Goal: Navigation & Orientation: Find specific page/section

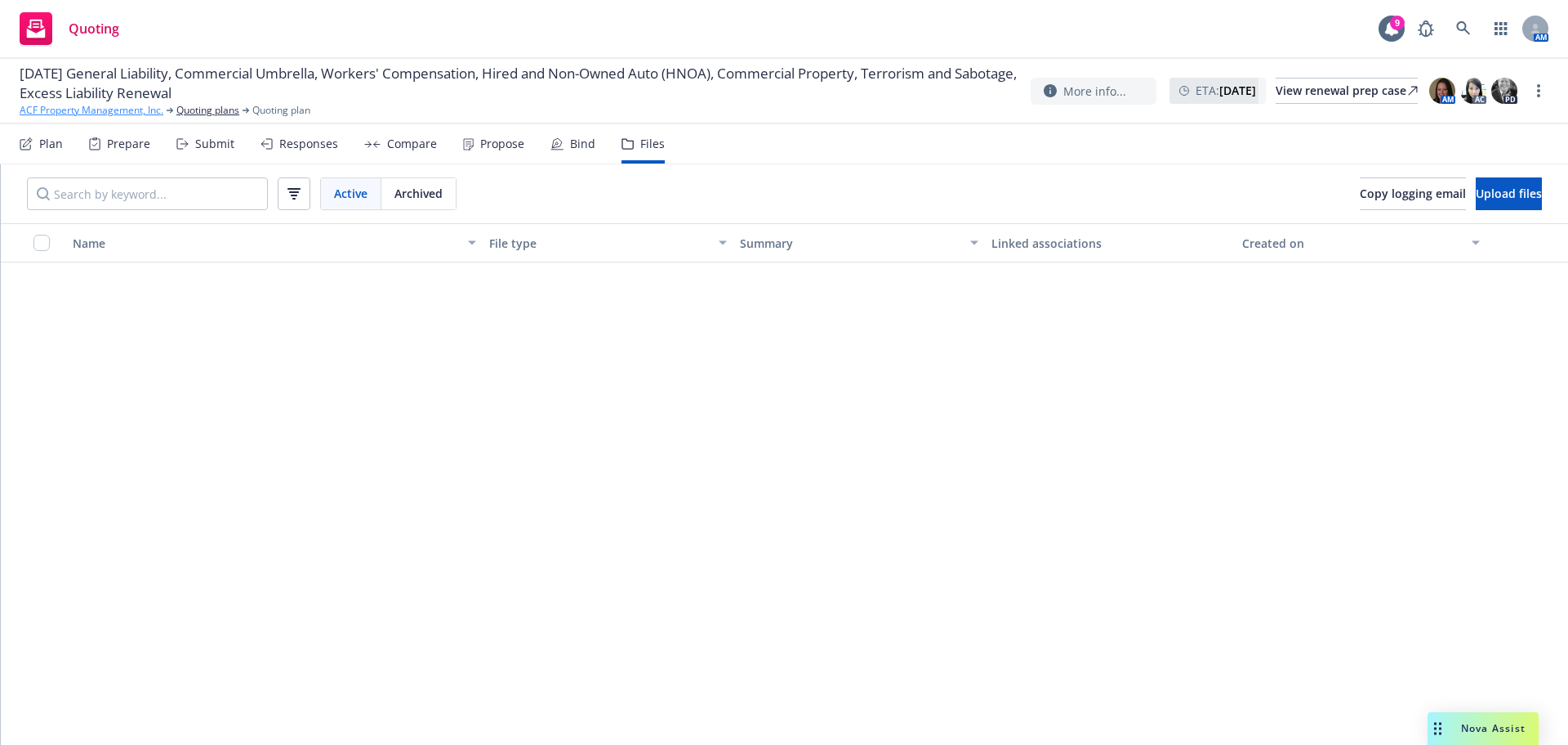
scroll to position [1226, 0]
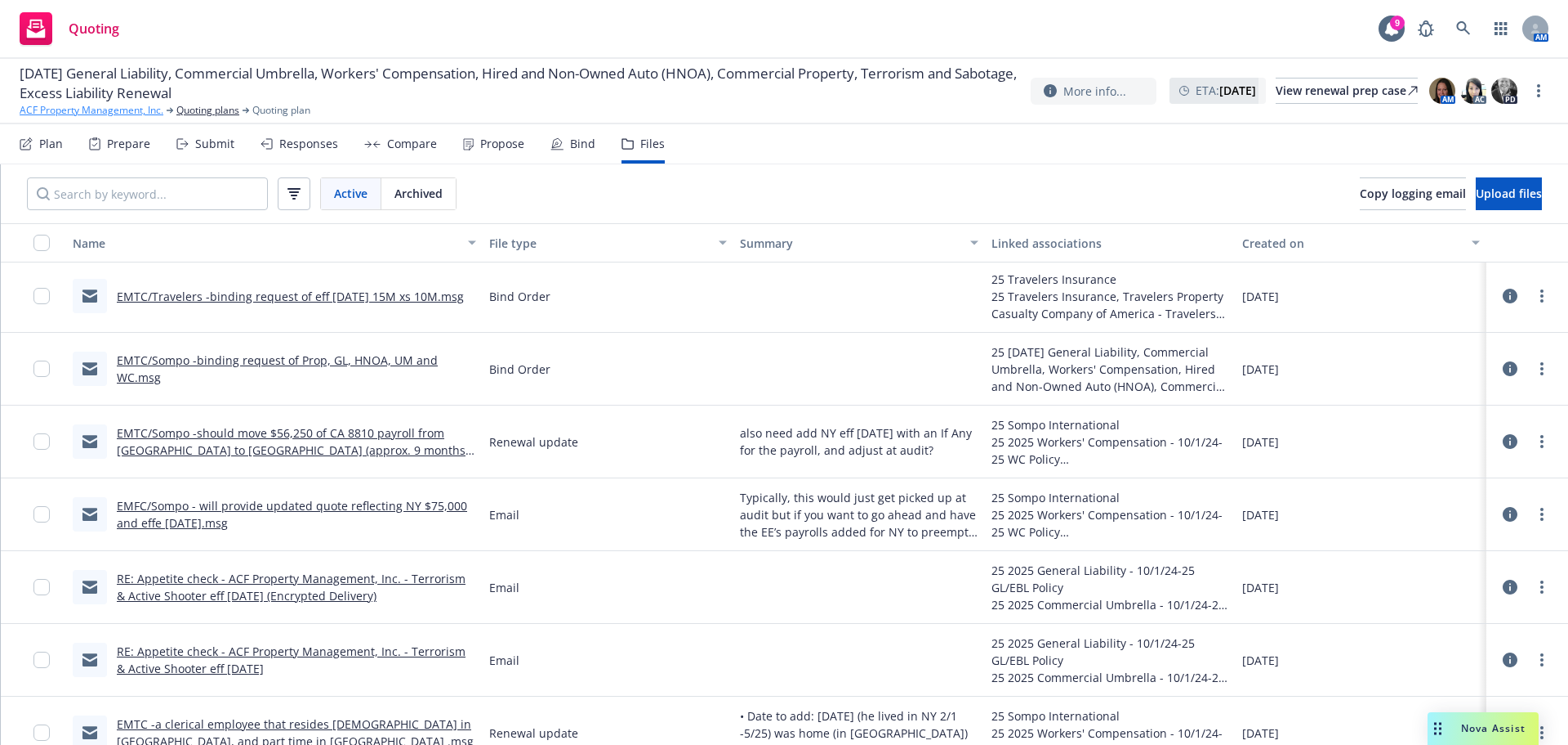
click at [94, 111] on link "ACF Property Management, Inc." at bounding box center [91, 110] width 144 height 15
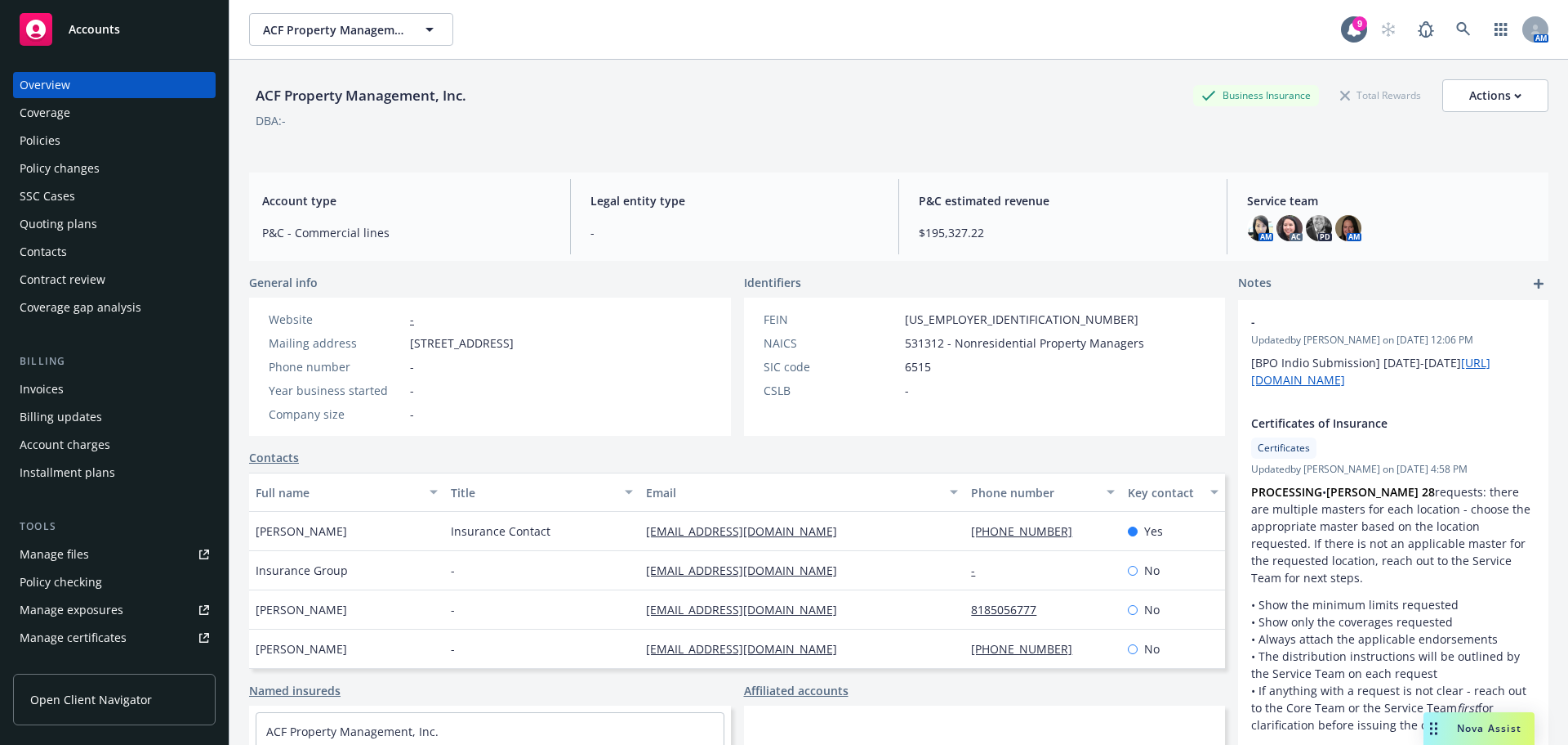
click at [74, 171] on div "Policy changes" at bounding box center [59, 168] width 80 height 26
